Goal: Task Accomplishment & Management: Use online tool/utility

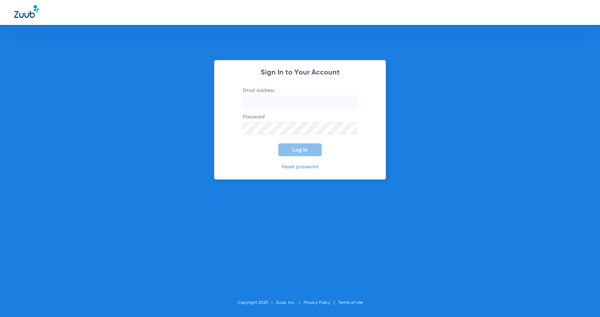
type input "[EMAIL_ADDRESS][PERSON_NAME][DOMAIN_NAME]"
click at [299, 150] on span "Log In" at bounding box center [299, 150] width 15 height 6
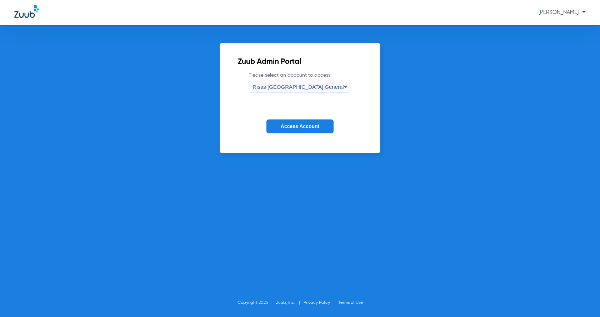
click at [299, 84] on span "Risas [GEOGRAPHIC_DATA] General" at bounding box center [297, 87] width 91 height 6
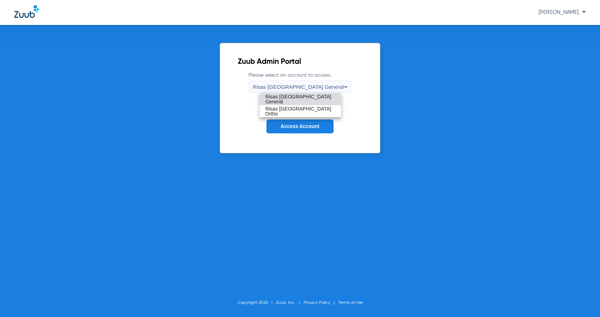
click at [273, 96] on mat-option "Risas [GEOGRAPHIC_DATA] General" at bounding box center [300, 99] width 81 height 12
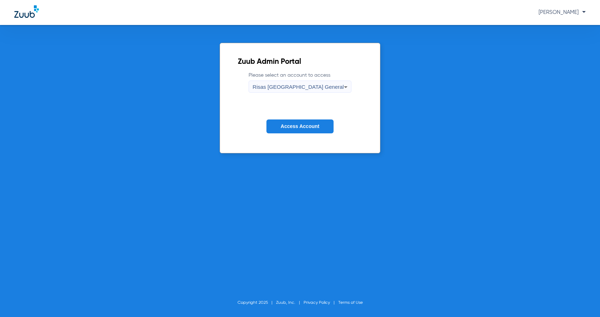
click at [309, 130] on button "Access Account" at bounding box center [299, 127] width 67 height 14
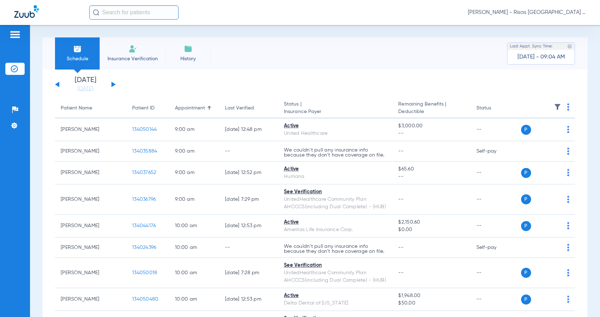
click at [114, 84] on button at bounding box center [113, 84] width 4 height 5
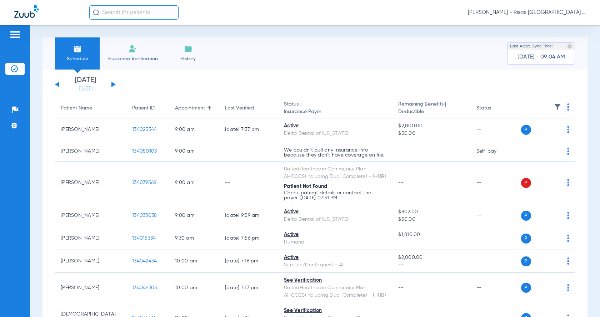
click at [565, 107] on th at bounding box center [547, 109] width 56 height 20
click at [567, 108] on img at bounding box center [568, 107] width 2 height 7
click at [534, 135] on span "Verify All" at bounding box center [536, 135] width 43 height 5
